Goal: Transaction & Acquisition: Book appointment/travel/reservation

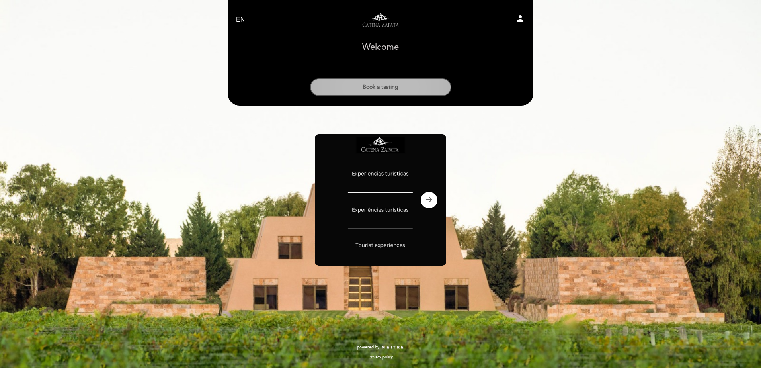
click at [380, 88] on button "Book a tasting" at bounding box center [380, 87] width 141 height 18
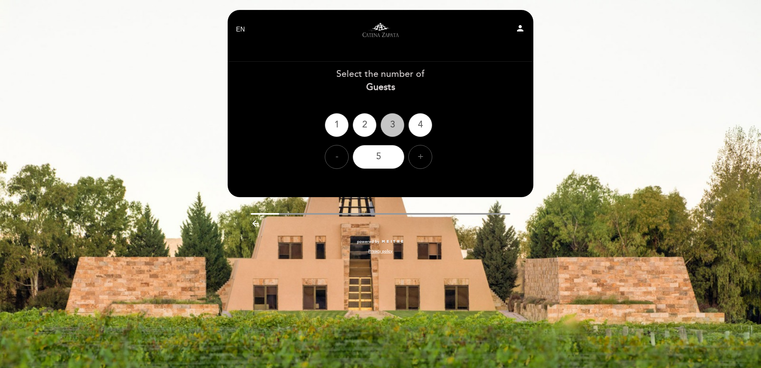
click at [398, 125] on div "3" at bounding box center [392, 125] width 24 height 24
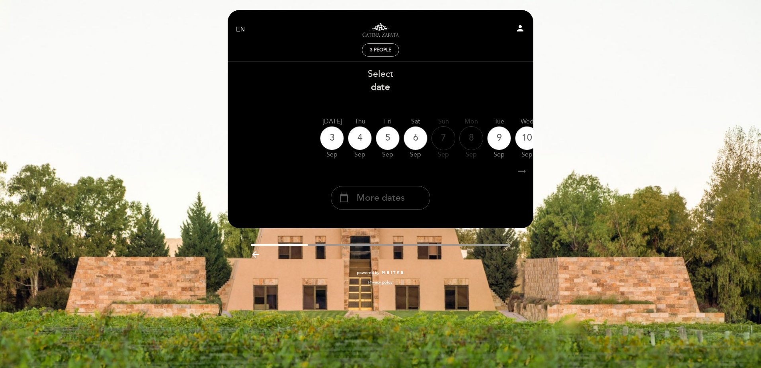
click at [404, 195] on span "More dates" at bounding box center [380, 197] width 48 height 13
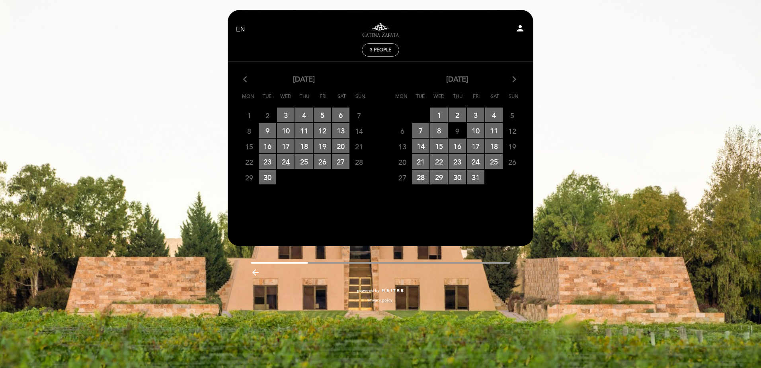
click at [513, 78] on icon "arrow_forward_ios" at bounding box center [513, 79] width 7 height 10
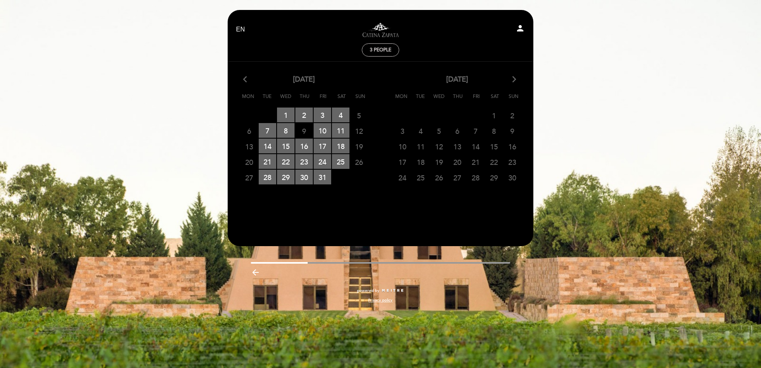
click at [494, 163] on span "22" at bounding box center [494, 161] width 18 height 15
drag, startPoint x: 494, startPoint y: 163, endPoint x: 516, endPoint y: 77, distance: 89.3
click at [516, 77] on icon "arrow_forward_ios" at bounding box center [513, 79] width 7 height 10
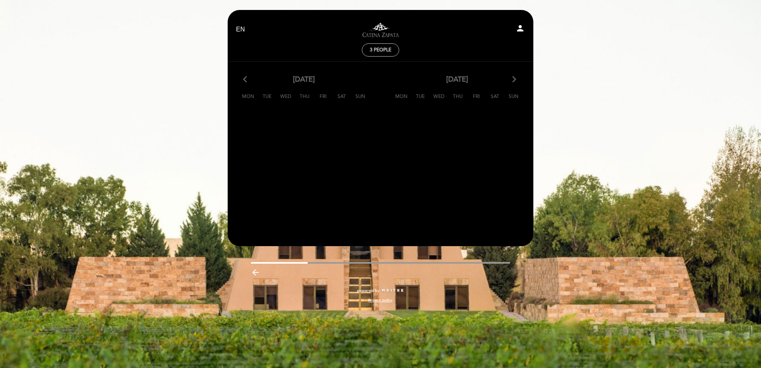
click at [516, 77] on icon "arrow_forward_ios" at bounding box center [513, 79] width 7 height 10
click at [243, 81] on div "arrow_back_ios [DATE] arrow_forward_ios" at bounding box center [303, 79] width 153 height 10
click at [244, 79] on icon "arrow_back_ios" at bounding box center [246, 79] width 7 height 10
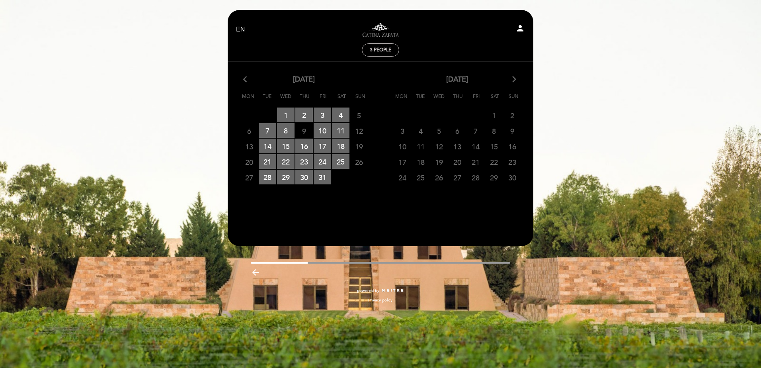
click at [493, 163] on span "22" at bounding box center [494, 161] width 18 height 15
click at [242, 76] on div "arrow_back_ios [DATE] arrow_forward_ios" at bounding box center [303, 79] width 153 height 10
click at [245, 79] on icon "arrow_back_ios" at bounding box center [246, 79] width 7 height 10
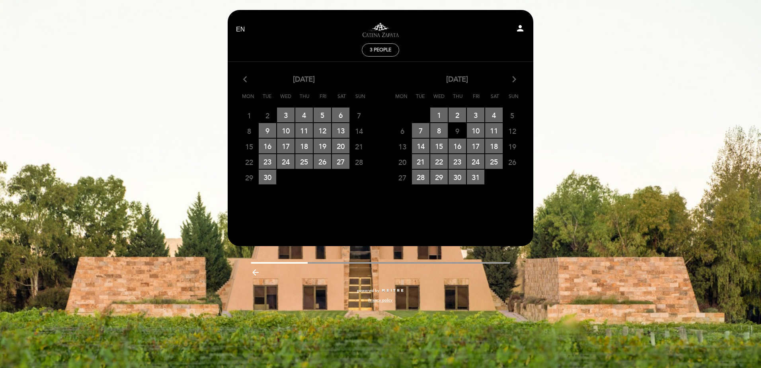
click at [512, 80] on icon "arrow_forward_ios" at bounding box center [513, 79] width 7 height 10
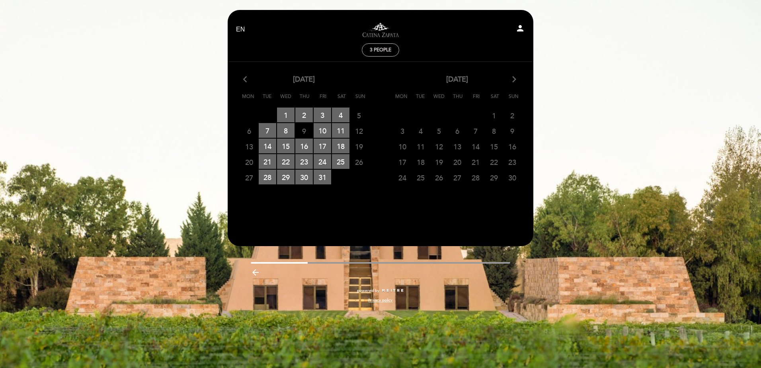
click at [512, 80] on icon "arrow_forward_ios" at bounding box center [513, 79] width 7 height 10
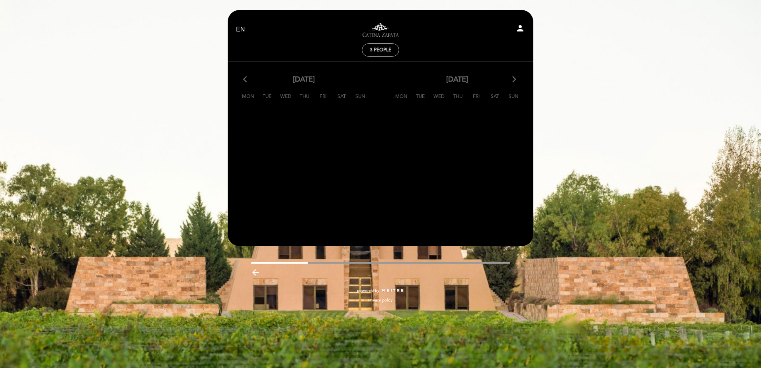
click at [245, 78] on icon "arrow_back_ios" at bounding box center [246, 79] width 7 height 10
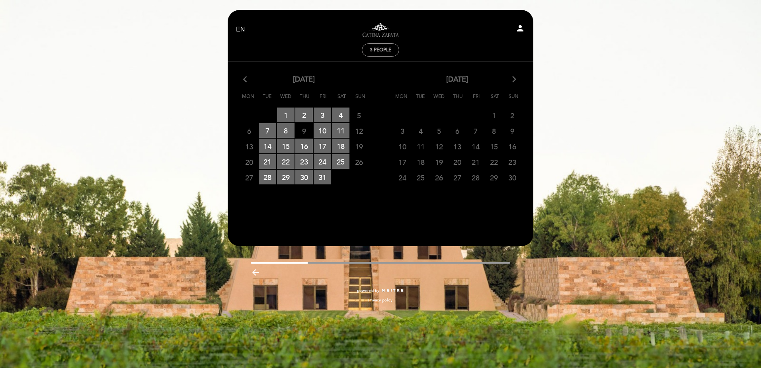
click at [379, 47] on span "3 people" at bounding box center [380, 50] width 21 height 6
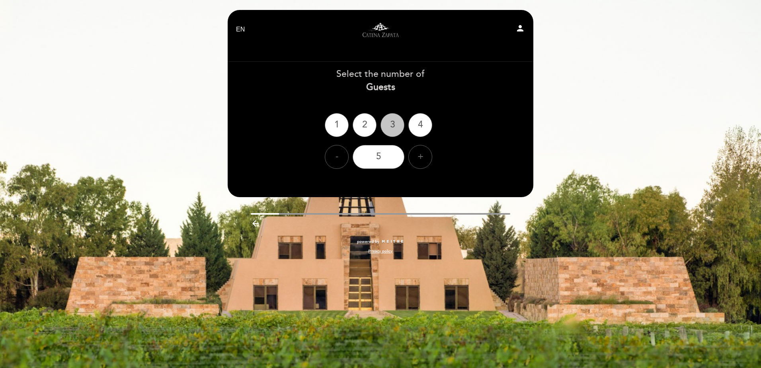
click at [389, 122] on div "3" at bounding box center [392, 125] width 24 height 24
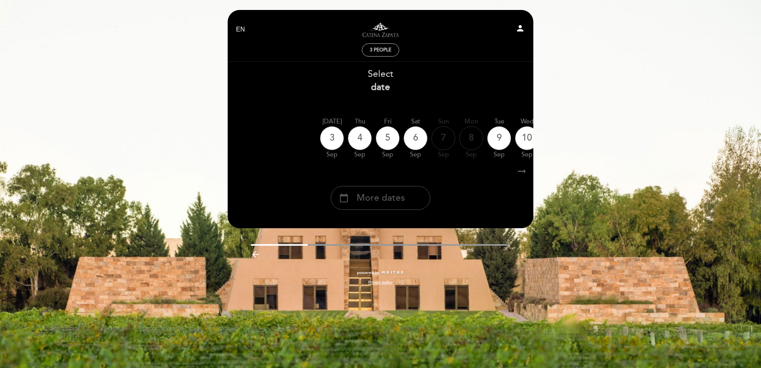
click at [372, 197] on span "More dates" at bounding box center [380, 197] width 48 height 13
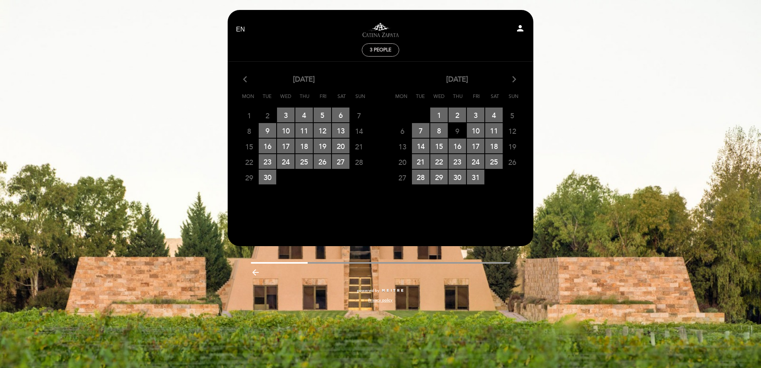
click at [515, 80] on icon "arrow_forward_ios" at bounding box center [513, 79] width 7 height 10
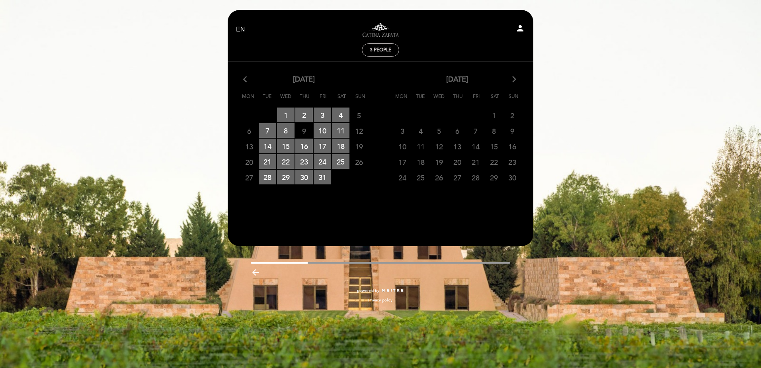
click at [244, 80] on icon "arrow_back_ios" at bounding box center [246, 79] width 7 height 10
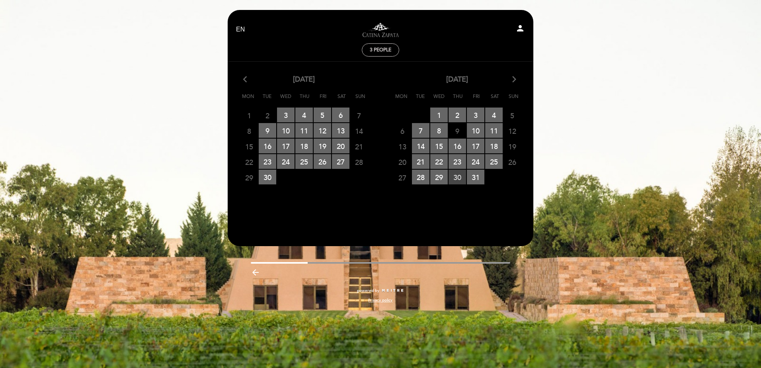
click at [453, 175] on span "30 RESERVATIONS AVAILABLE" at bounding box center [457, 176] width 18 height 15
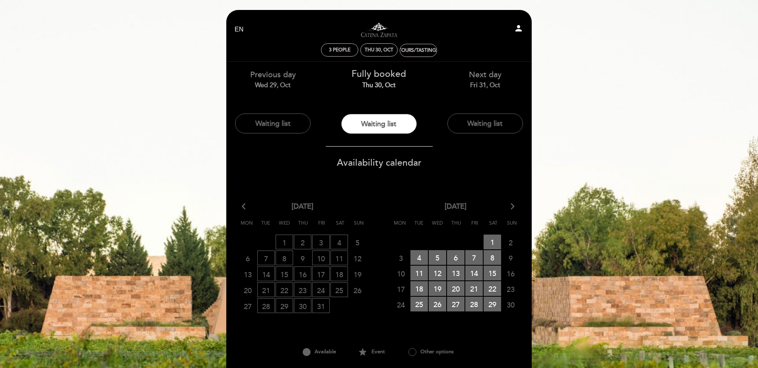
click at [379, 162] on span "Availability calendar" at bounding box center [379, 162] width 85 height 11
click at [489, 288] on span "22 RESERVATIONS AVAILABLE" at bounding box center [493, 288] width 18 height 15
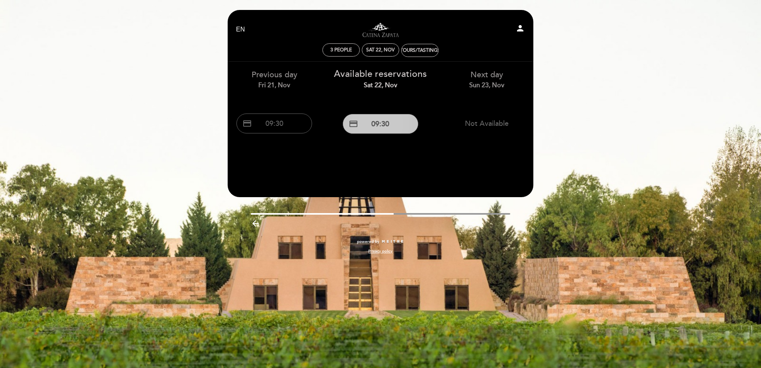
click at [386, 124] on button "credit_card 09:30" at bounding box center [381, 124] width 76 height 20
